Goal: Information Seeking & Learning: Learn about a topic

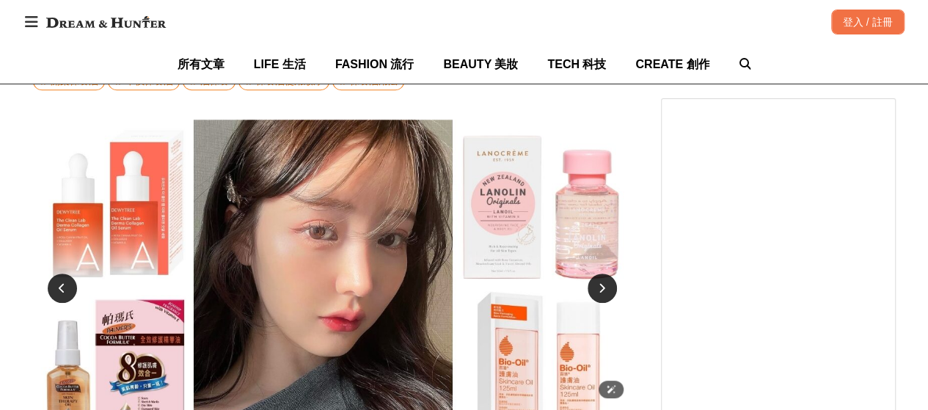
scroll to position [440, 0]
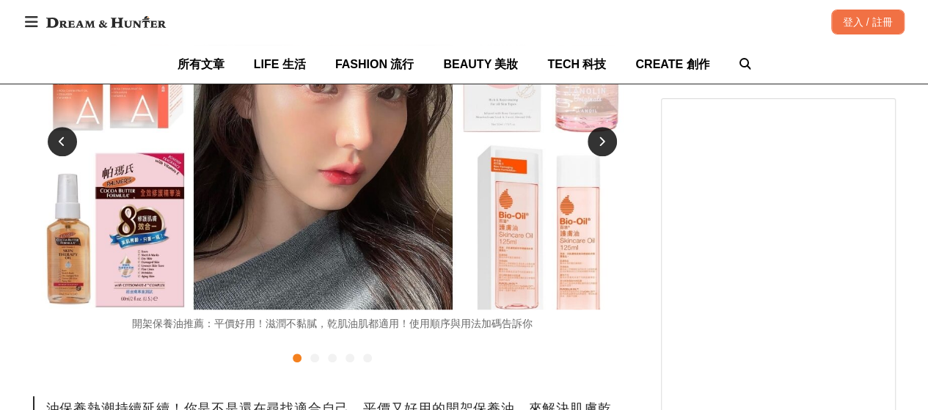
click at [376, 324] on div "開架保養油推薦：平價好用！滋潤不黏膩，乾肌油肌都適用！使用順序與用法加碼告訴你" at bounding box center [332, 323] width 599 height 15
click at [396, 331] on div "開架保養油推薦：平價好用！滋潤不黏膩，乾肌油肌都適用！使用順序與用法加碼告訴你" at bounding box center [332, 323] width 599 height 15
click at [455, 328] on div "開架保養油推薦：平價好用！滋潤不黏膩，乾肌油肌都適用！使用順序與用法加碼告訴你" at bounding box center [332, 323] width 599 height 15
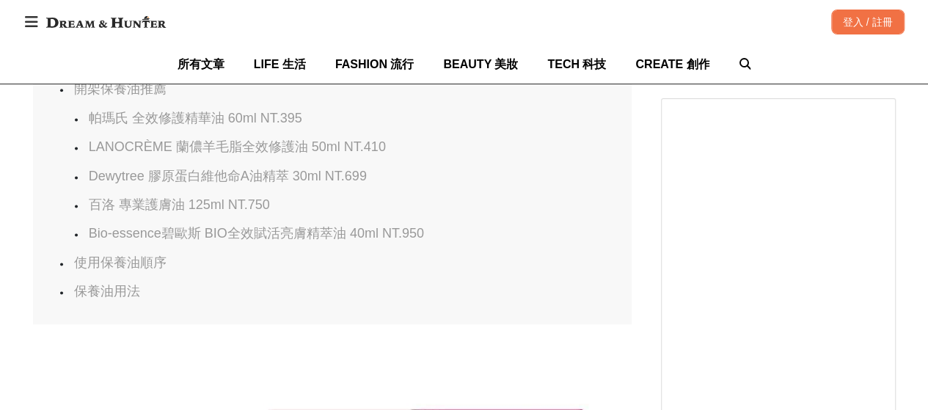
scroll to position [1027, 0]
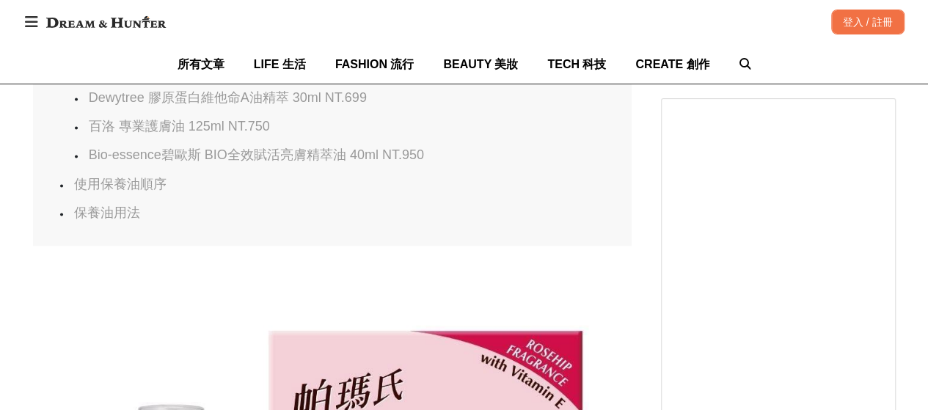
click at [98, 205] on link "保養油用法" at bounding box center [107, 212] width 66 height 15
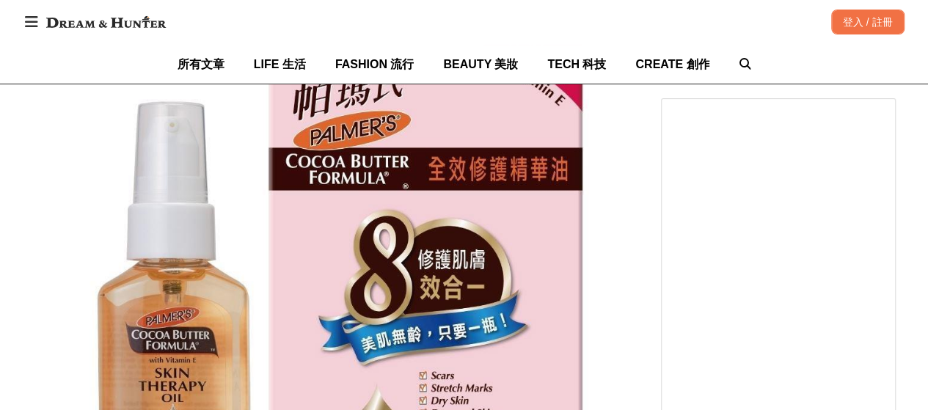
scroll to position [0, 0]
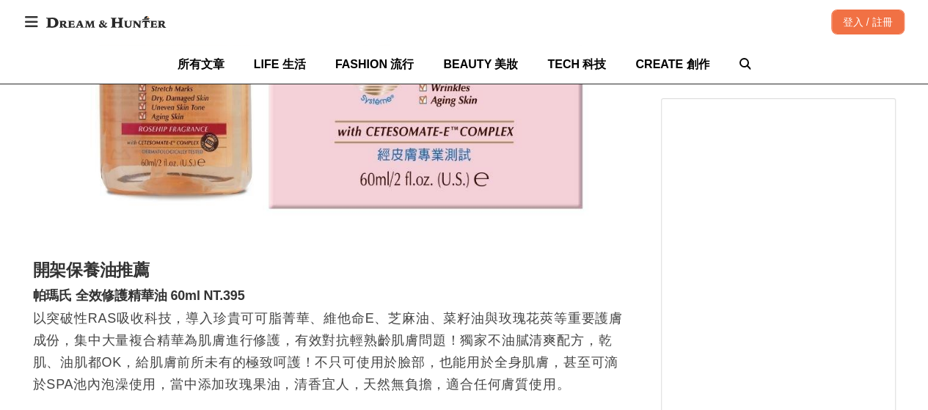
click at [411, 325] on p "以突破性RAS吸收科技，導入珍貴可可脂菁華、維他命E、芝麻油、菜籽油與玫瑰花莢等重要護膚成份，集中大量複合精華為肌膚進行修護，有效對抗輕熟齡肌膚問題！獨家不油…" at bounding box center [332, 351] width 599 height 88
click at [454, 326] on p "以突破性RAS吸收科技，導入珍貴可可脂菁華、維他命E、芝麻油、菜籽油與玫瑰花莢等重要護膚成份，集中大量複合精華為肌膚進行修護，有效對抗輕熟齡肌膚問題！獨家不油…" at bounding box center [332, 351] width 599 height 88
click at [497, 331] on p "以突破性RAS吸收科技，導入珍貴可可脂菁華、維他命E、芝麻油、菜籽油與玫瑰花莢等重要護膚成份，集中大量複合精華為肌膚進行修護，有效對抗輕熟齡肌膚問題！獨家不油…" at bounding box center [332, 351] width 599 height 88
click at [550, 330] on p "以突破性RAS吸收科技，導入珍貴可可脂菁華、維他命E、芝麻油、菜籽油與玫瑰花莢等重要護膚成份，集中大量複合精華為肌膚進行修護，有效對抗輕熟齡肌膚問題！獨家不油…" at bounding box center [332, 351] width 599 height 88
click at [95, 339] on p "以突破性RAS吸收科技，導入珍貴可可脂菁華、維他命E、芝麻油、菜籽油與玫瑰花莢等重要護膚成份，集中大量複合精華為肌膚進行修護，有效對抗輕熟齡肌膚問題！獨家不油…" at bounding box center [332, 351] width 599 height 88
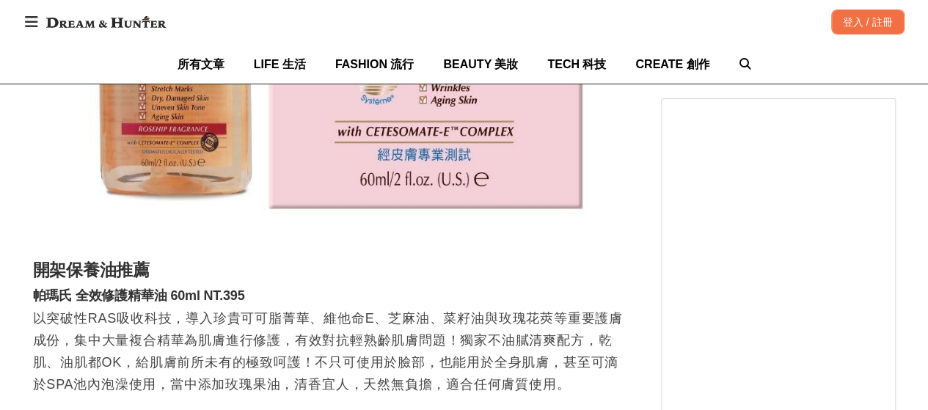
click at [204, 352] on p "以突破性RAS吸收科技，導入珍貴可可脂菁華、維他命E、芝麻油、菜籽油與玫瑰花莢等重要護膚成份，集中大量複合精華為肌膚進行修護，有效對抗輕熟齡肌膚問題！獨家不油…" at bounding box center [332, 351] width 599 height 88
click at [311, 343] on p "以突破性RAS吸收科技，導入珍貴可可脂菁華、維他命E、芝麻油、菜籽油與玫瑰花莢等重要護膚成份，集中大量複合精華為肌膚進行修護，有效對抗輕熟齡肌膚問題！獨家不油…" at bounding box center [332, 351] width 599 height 88
click at [404, 358] on p "以突破性RAS吸收科技，導入珍貴可可脂菁華、維他命E、芝麻油、菜籽油與玫瑰花莢等重要護膚成份，集中大量複合精華為肌膚進行修護，有效對抗輕熟齡肌膚問題！獨家不油…" at bounding box center [332, 351] width 599 height 88
click at [443, 349] on p "以突破性RAS吸收科技，導入珍貴可可脂菁華、維他命E、芝麻油、菜籽油與玫瑰花莢等重要護膚成份，集中大量複合精華為肌膚進行修護，有效對抗輕熟齡肌膚問題！獨家不油…" at bounding box center [332, 351] width 599 height 88
click at [518, 352] on p "以突破性RAS吸收科技，導入珍貴可可脂菁華、維他命E、芝麻油、菜籽油與玫瑰花莢等重要護膚成份，集中大量複合精華為肌膚進行修護，有效對抗輕熟齡肌膚問題！獨家不油…" at bounding box center [332, 351] width 599 height 88
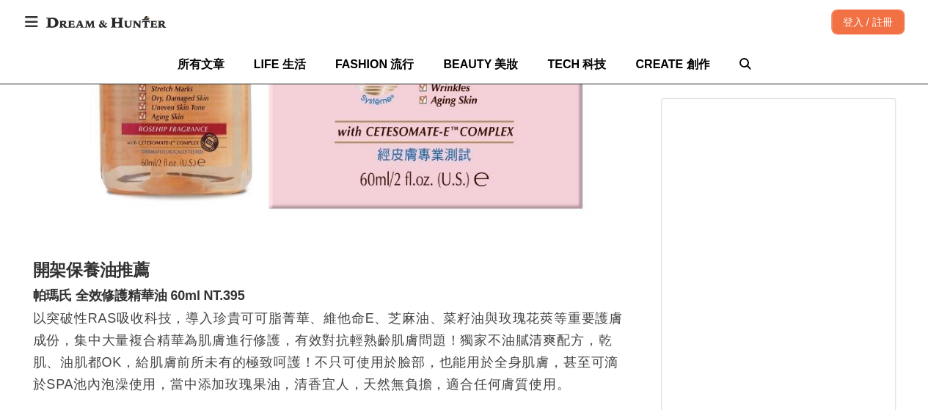
click at [92, 352] on p "以突破性RAS吸收科技，導入珍貴可可脂菁華、維他命E、芝麻油、菜籽油與玫瑰花莢等重要護膚成份，集中大量複合精華為肌膚進行修護，有效對抗輕熟齡肌膚問題！獨家不油…" at bounding box center [332, 351] width 599 height 88
click at [236, 381] on p "以突破性RAS吸收科技，導入珍貴可可脂菁華、維他命E、芝麻油、菜籽油與玫瑰花莢等重要護膚成份，集中大量複合精華為肌膚進行修護，有效對抗輕熟齡肌膚問題！獨家不油…" at bounding box center [332, 351] width 599 height 88
drag, startPoint x: 309, startPoint y: 376, endPoint x: 396, endPoint y: 365, distance: 87.9
click at [396, 365] on p "以突破性RAS吸收科技，導入珍貴可可脂菁華、維他命E、芝麻油、菜籽油與玫瑰花莢等重要護膚成份，集中大量複合精華為肌膚進行修護，有效對抗輕熟齡肌膚問題！獨家不油…" at bounding box center [332, 351] width 599 height 88
click at [283, 326] on p "以突破性RAS吸收科技，導入珍貴可可脂菁華、維他命E、芝麻油、菜籽油與玫瑰花莢等重要護膚成份，集中大量複合精華為肌膚進行修護，有效對抗輕熟齡肌膚問題！獨家不油…" at bounding box center [332, 351] width 599 height 88
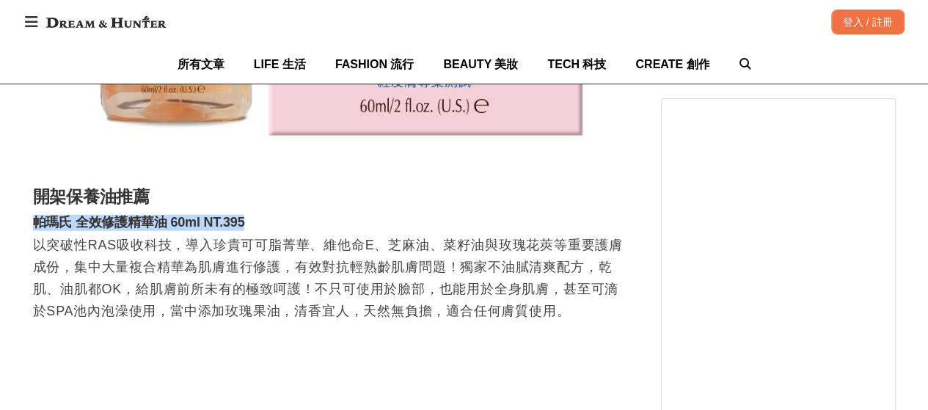
drag, startPoint x: 34, startPoint y: 208, endPoint x: 264, endPoint y: 207, distance: 230.4
click at [264, 215] on h3 "帕瑪氏 全效修護精華油 60ml NT.395" at bounding box center [332, 223] width 599 height 16
copy h3 "帕瑪氏 全效修護精華油 60ml NT.395"
click at [301, 238] on p "以突破性RAS吸收科技，導入珍貴可可脂菁華、維他命E、芝麻油、菜籽油與玫瑰花莢等重要護膚成份，集中大量複合精華為肌膚進行修護，有效對抗輕熟齡肌膚問題！獨家不油…" at bounding box center [332, 278] width 599 height 88
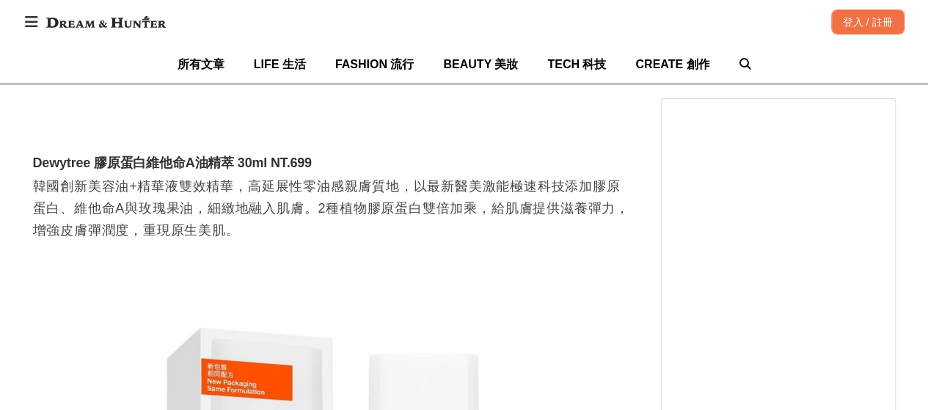
scroll to position [0, 1796]
